Goal: Task Accomplishment & Management: Use online tool/utility

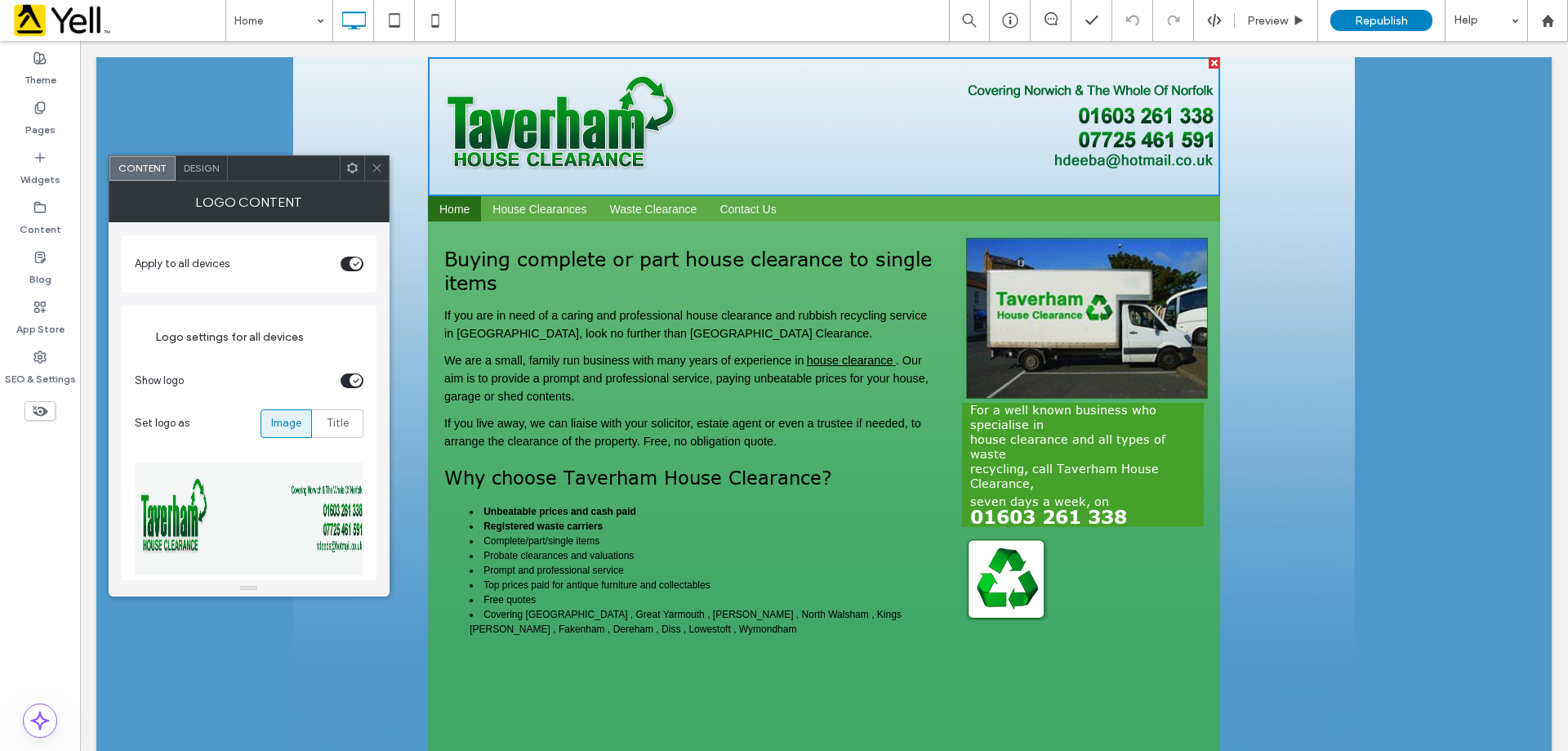
click at [202, 541] on img at bounding box center [250, 518] width 231 height 113
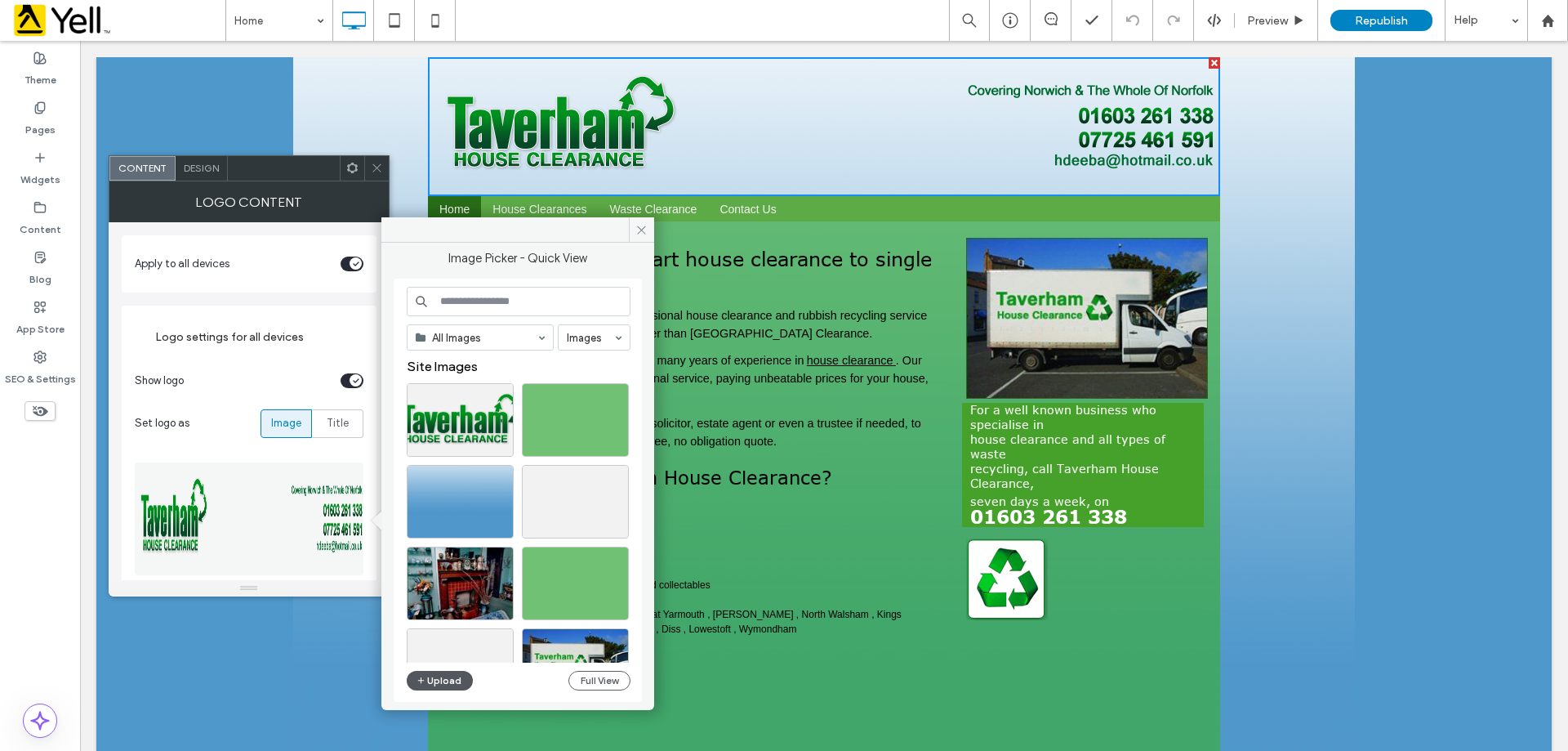
click at [451, 677] on button "Upload" at bounding box center [439, 680] width 67 height 20
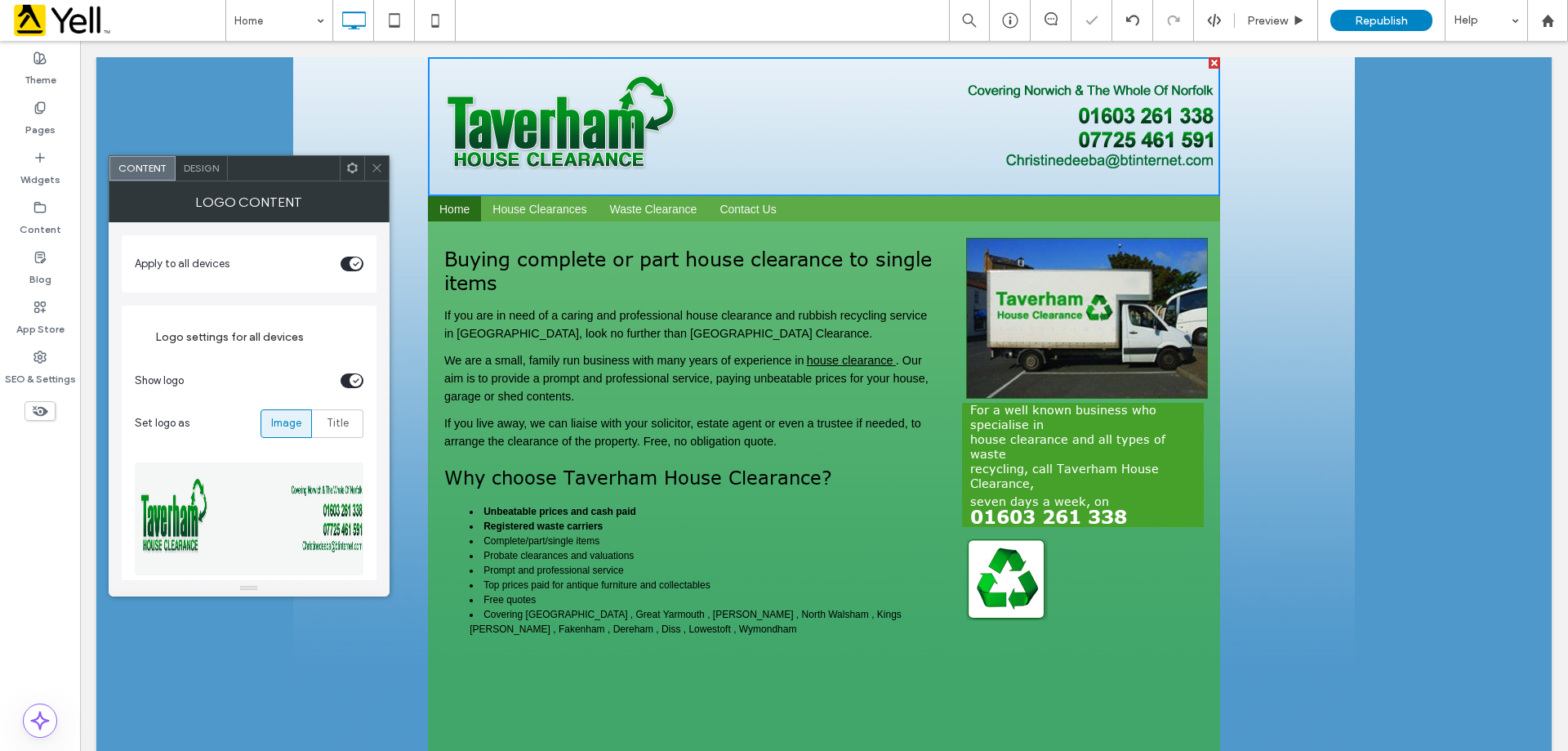
click at [376, 173] on icon at bounding box center [377, 167] width 12 height 12
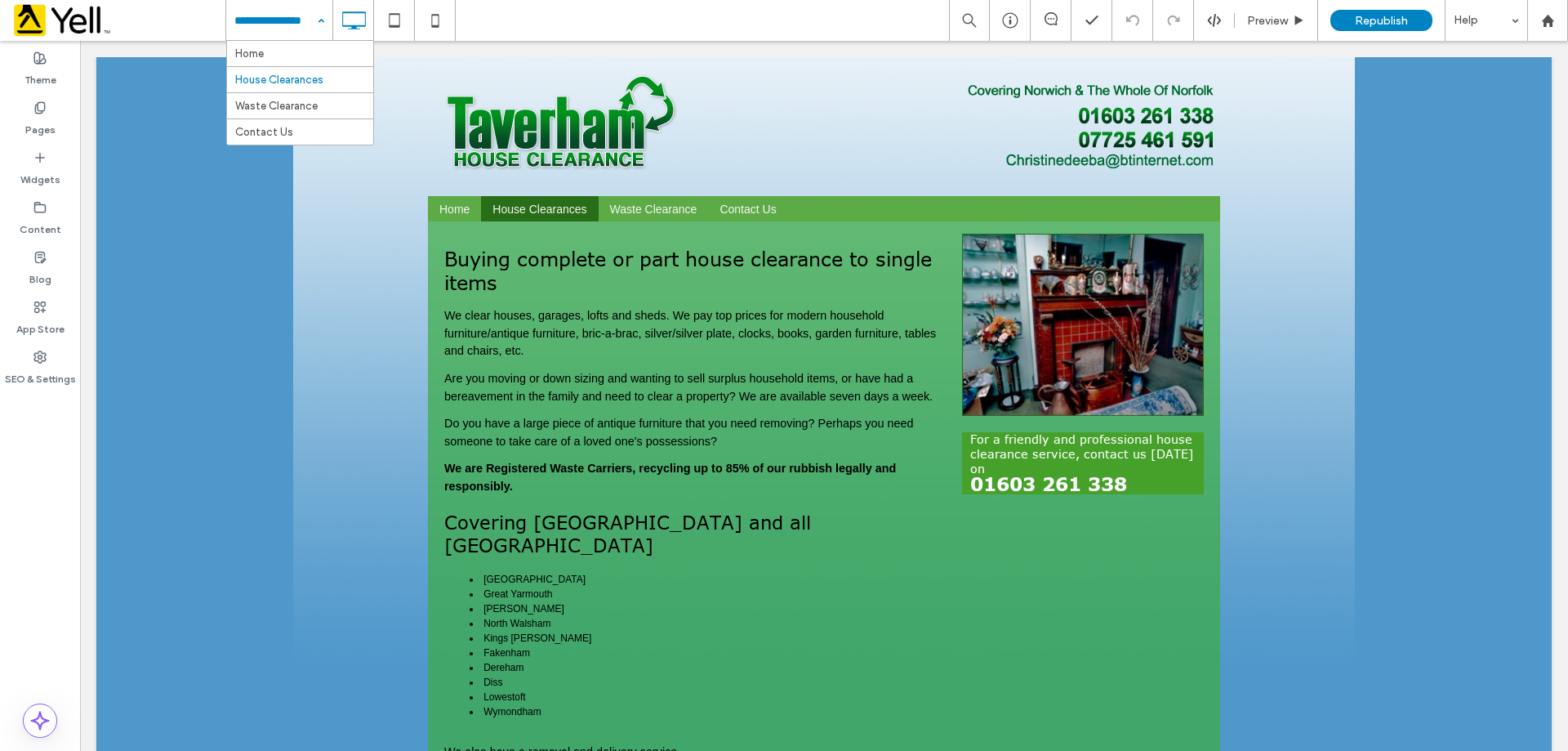
click at [296, 16] on input at bounding box center [275, 20] width 82 height 41
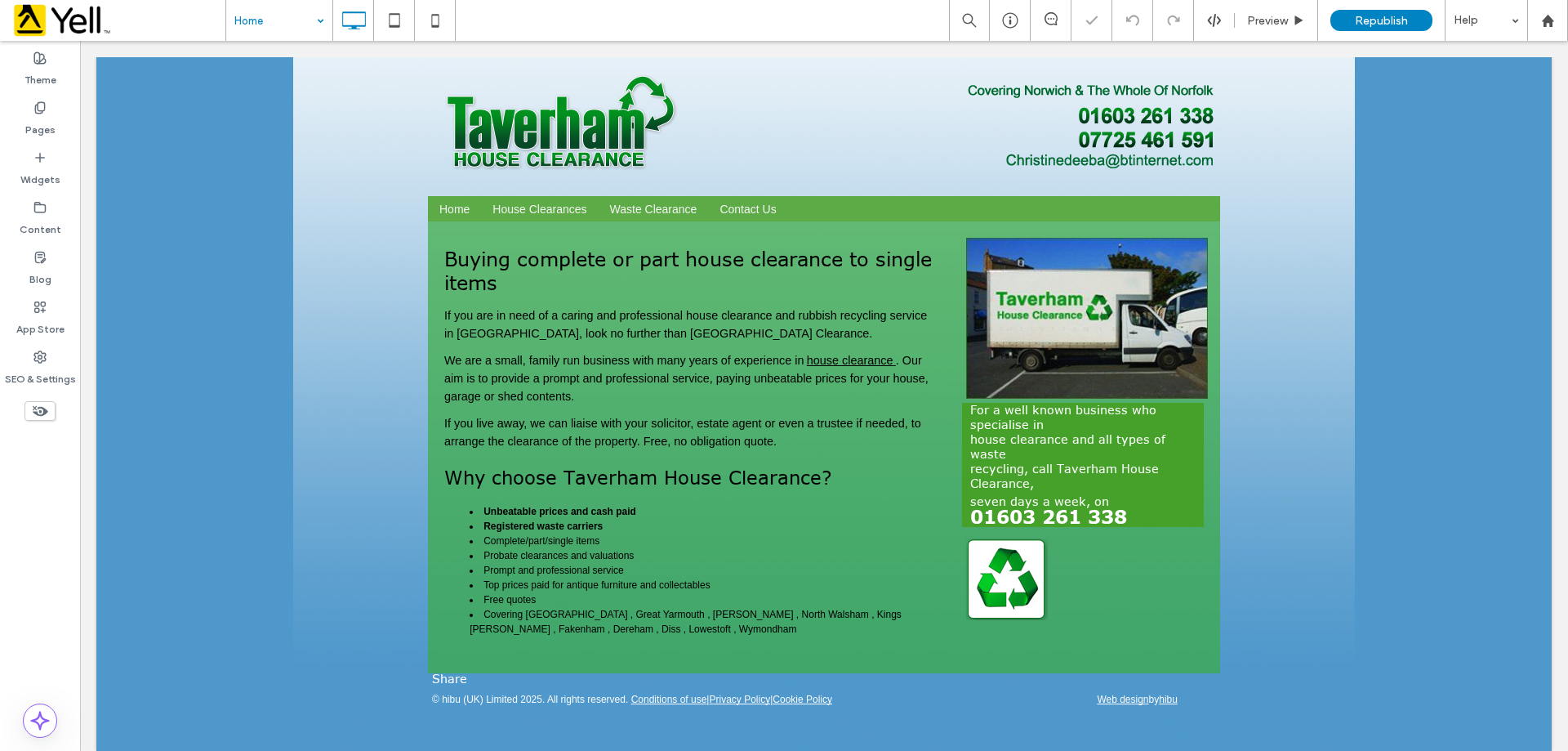
click at [267, 17] on input at bounding box center [275, 20] width 82 height 41
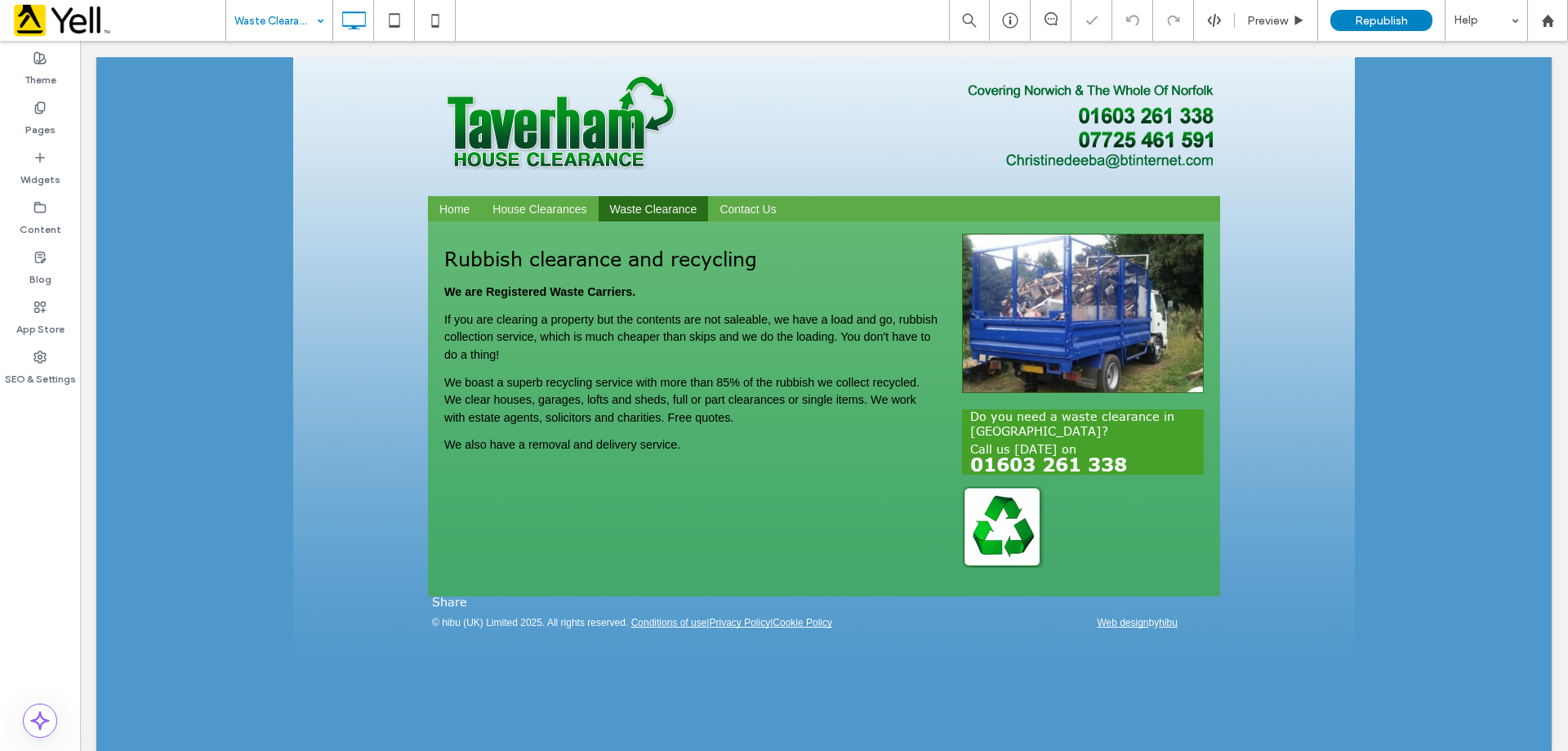
click at [281, 34] on input at bounding box center [275, 20] width 82 height 41
click at [389, 27] on icon at bounding box center [394, 20] width 32 height 32
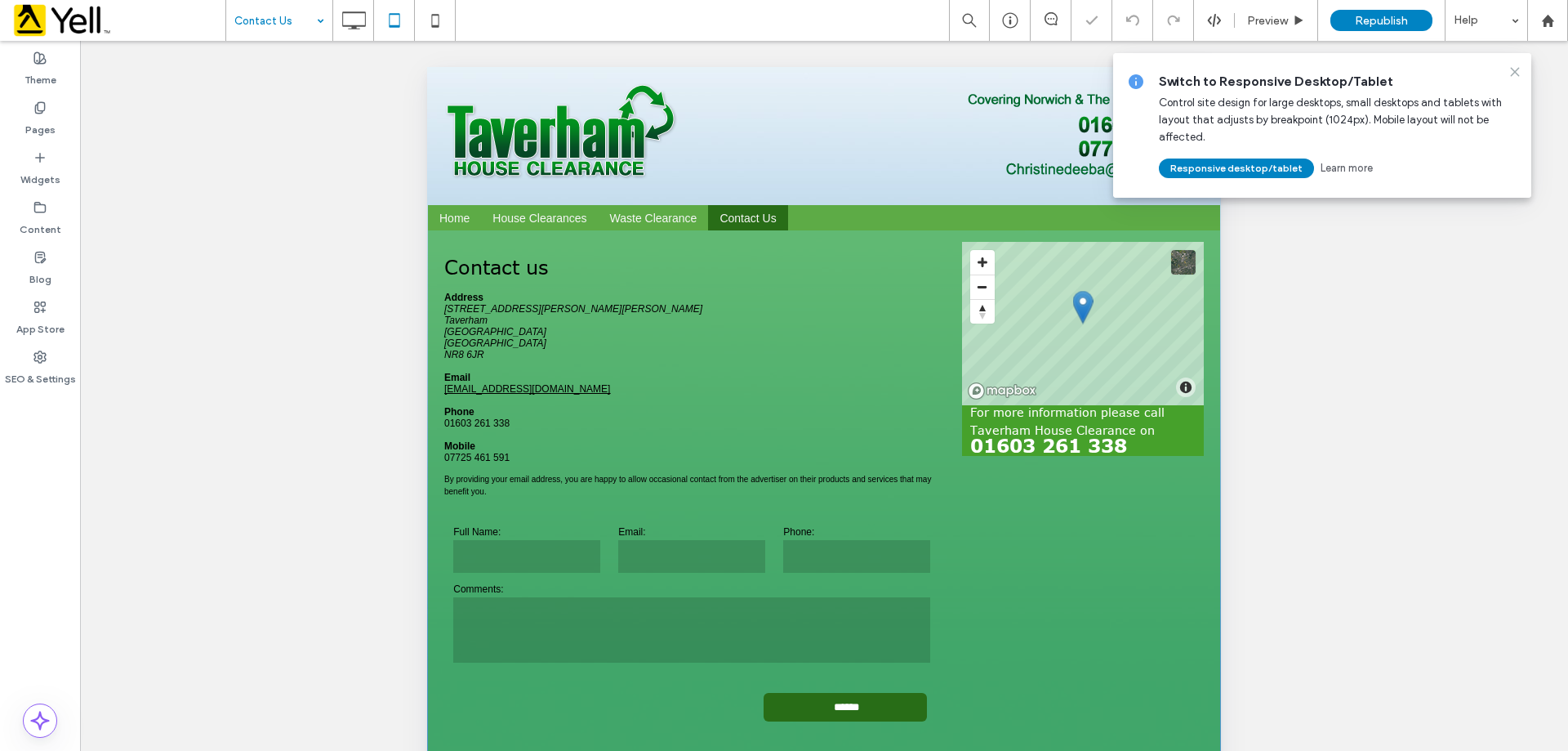
click at [1513, 72] on icon at bounding box center [1515, 72] width 13 height 13
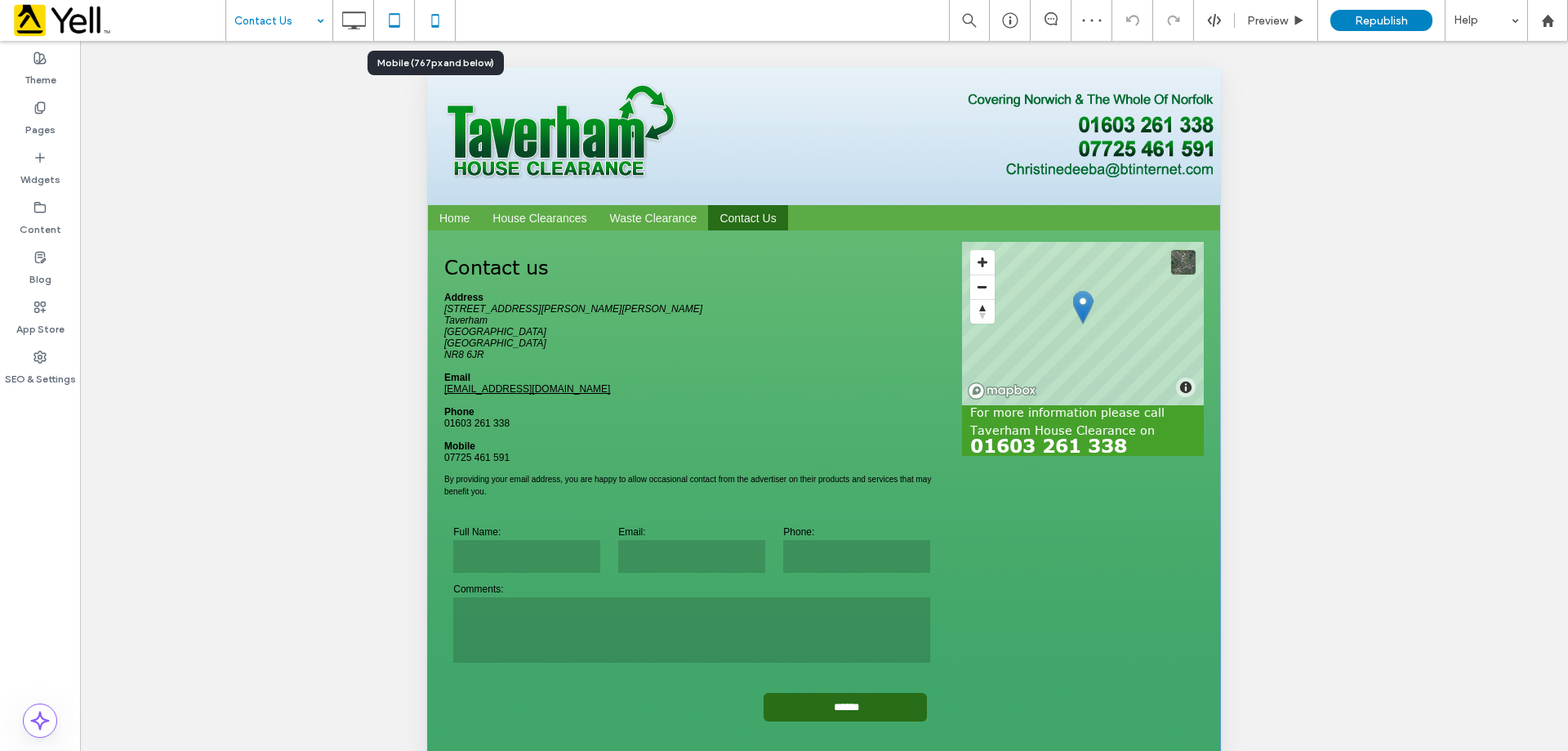
click at [430, 20] on icon at bounding box center [435, 20] width 32 height 32
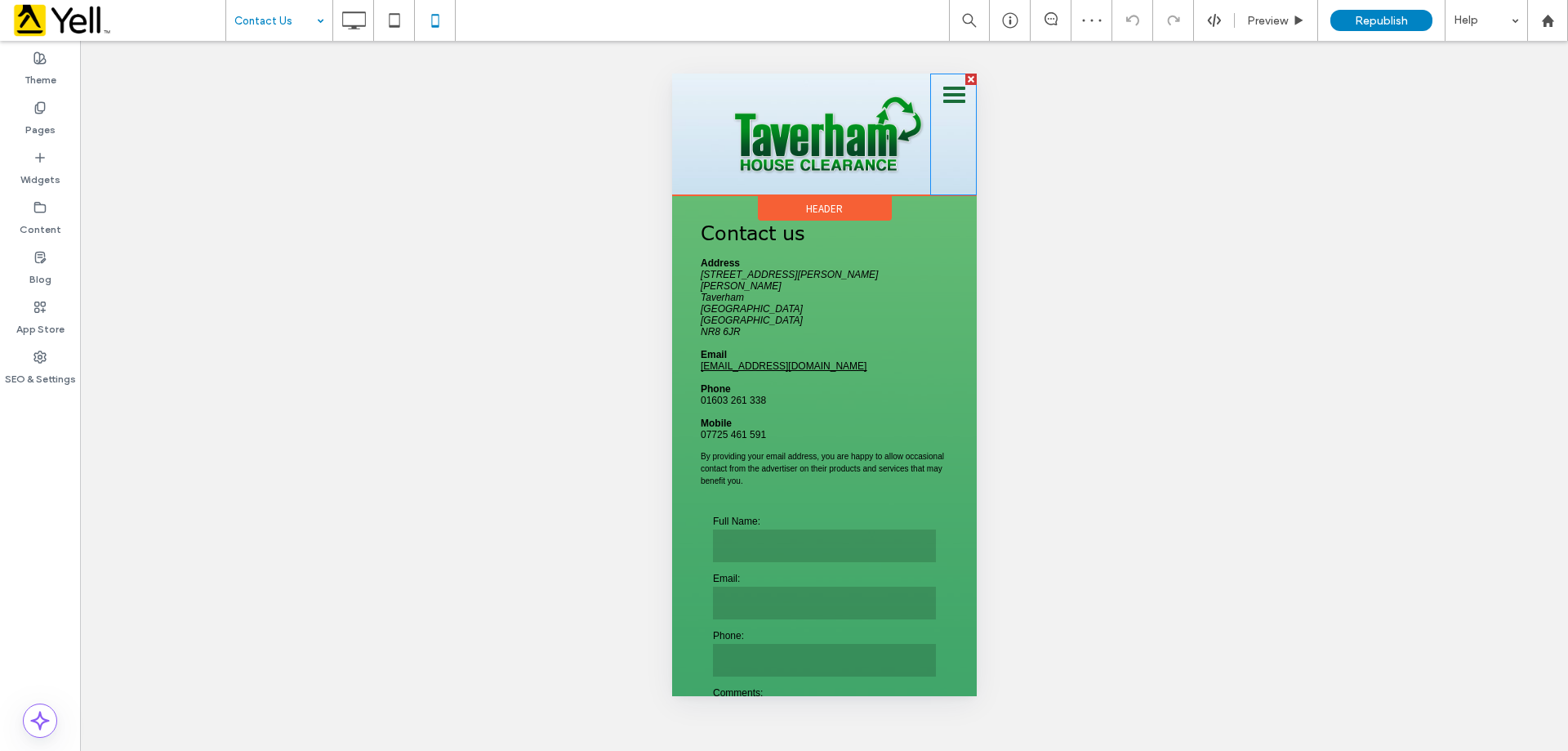
click at [945, 92] on div at bounding box center [952, 134] width 47 height 122
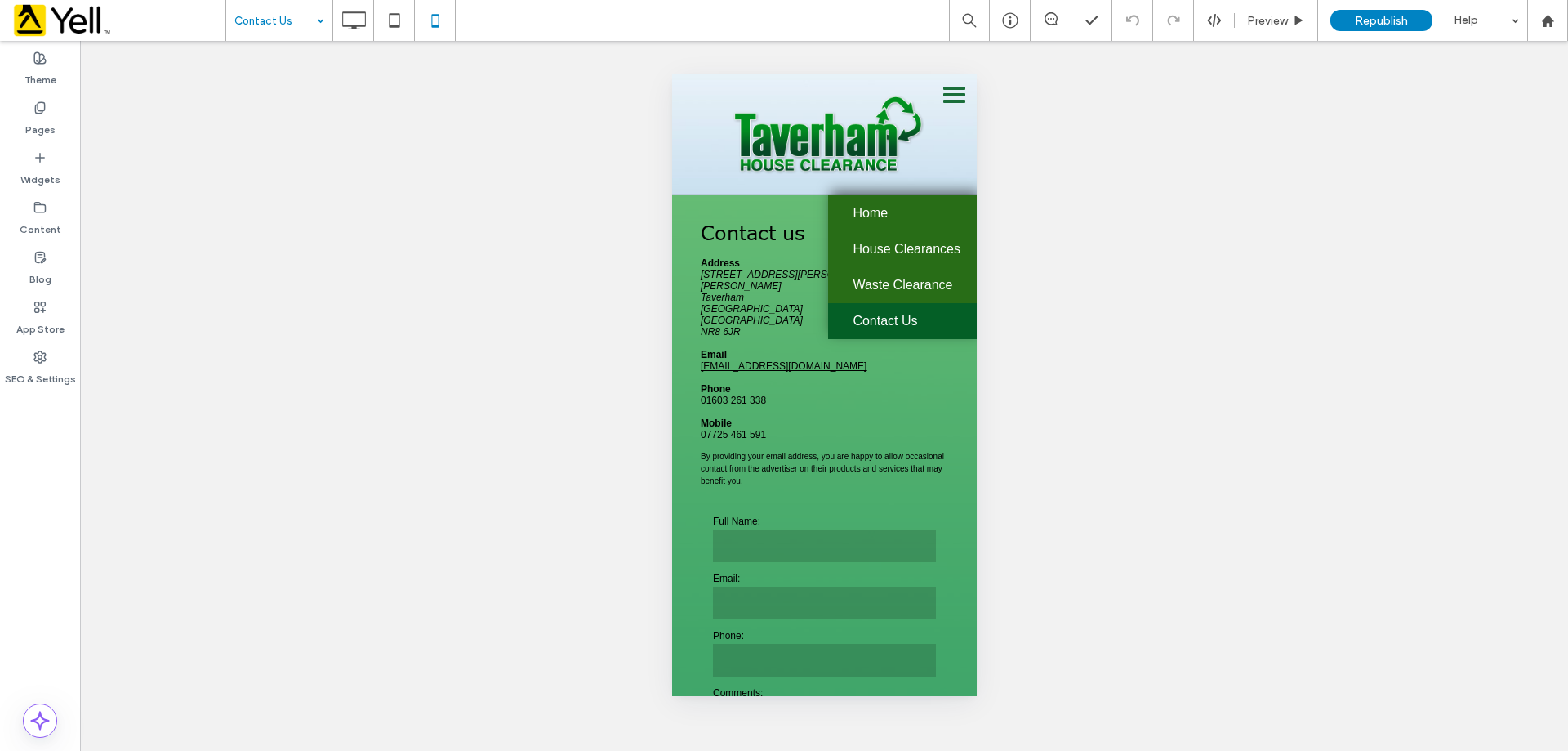
click at [530, 161] on div "Unhide? Yes Unhide? Yes Unhide? Yes Unhide? Yes Unhide? Yes Unhide? Yes" at bounding box center [824, 396] width 1488 height 710
click at [344, 26] on use at bounding box center [354, 20] width 24 height 18
